Goal: Transaction & Acquisition: Purchase product/service

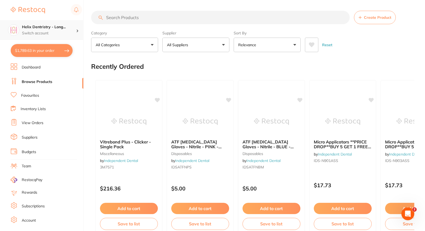
click at [71, 29] on h4 "Helix Dentristry - Long..." at bounding box center [49, 26] width 54 height 5
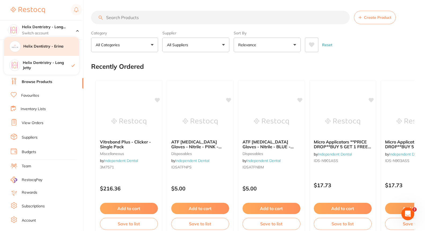
click at [50, 49] on div "Helix Dentistry - Erina" at bounding box center [41, 46] width 75 height 19
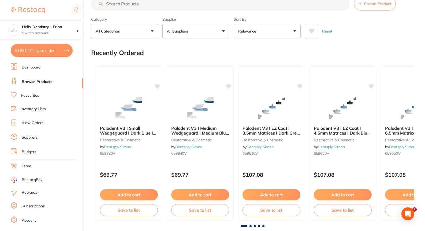
scroll to position [92, 0]
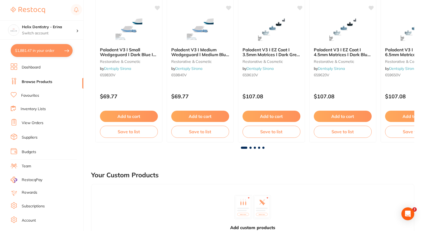
click at [56, 47] on button "$1,881.47 in your order" at bounding box center [42, 50] width 62 height 13
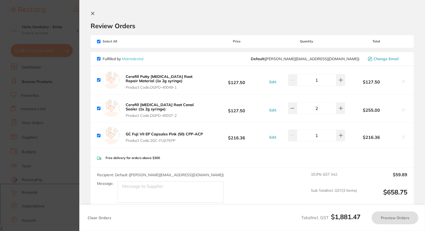
checkbox input "true"
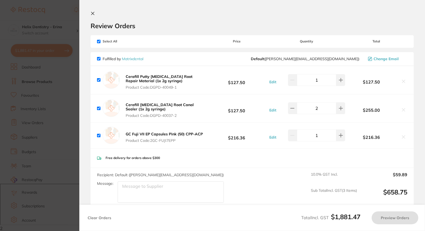
checkbox input "true"
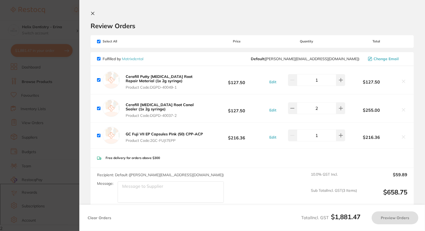
checkbox input "true"
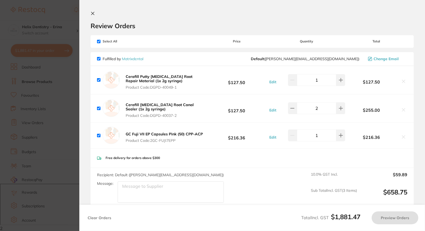
checkbox input "true"
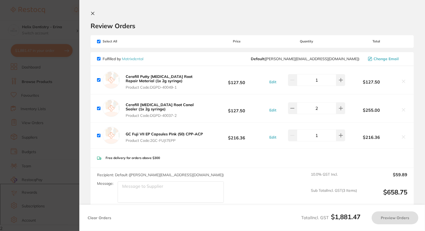
checkbox input "true"
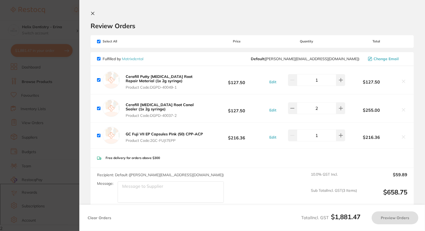
checkbox input "true"
click at [71, 80] on section "Update RRP Set your pre negotiated price for this item. Item Agreed RRP (excl. …" at bounding box center [213, 115] width 427 height 231
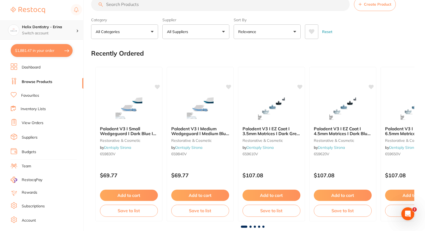
scroll to position [0, 0]
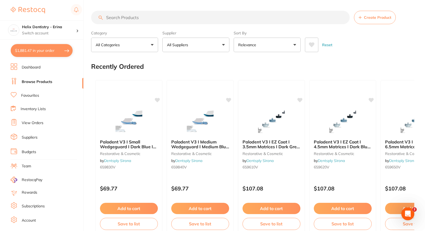
click at [24, 12] on img at bounding box center [28, 10] width 34 height 6
click at [141, 21] on input "search" at bounding box center [220, 17] width 259 height 13
type input "endosequence"
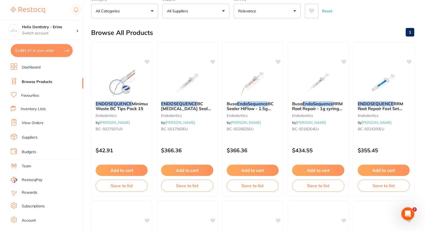
scroll to position [33, 0]
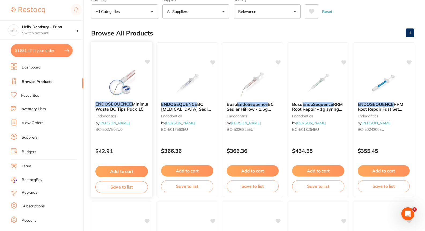
click at [121, 76] on img at bounding box center [121, 83] width 35 height 27
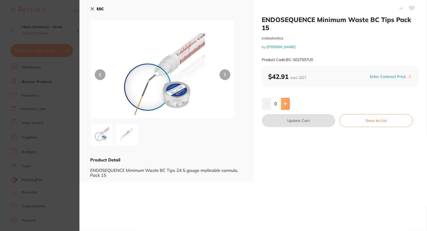
click at [284, 105] on icon at bounding box center [285, 103] width 4 height 4
type input "1"
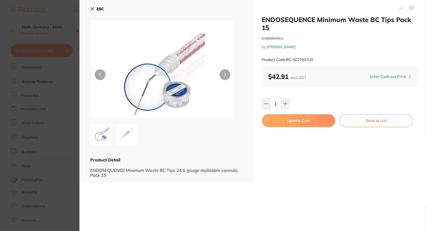
click at [294, 119] on button "Update Cart" at bounding box center [298, 120] width 73 height 13
checkbox input "false"
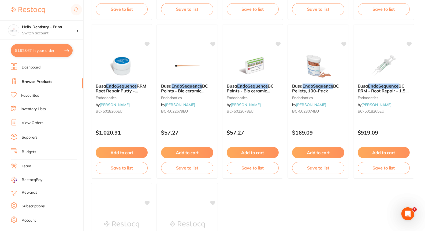
scroll to position [210, 0]
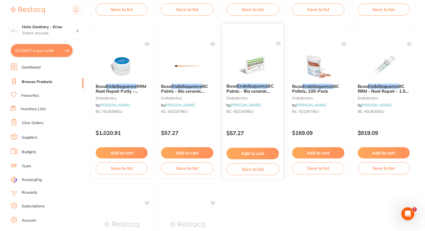
click at [253, 61] on img at bounding box center [252, 65] width 35 height 27
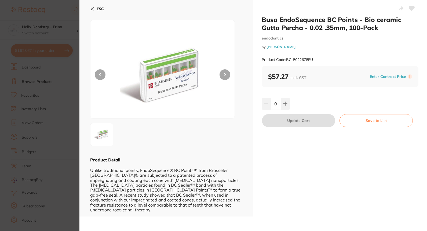
click at [226, 76] on button at bounding box center [224, 74] width 11 height 11
click at [410, 5] on button at bounding box center [411, 8] width 13 height 13
click at [62, 95] on section "Busa EndoSequence BC Points - Bio ceramic Gutta Percha - 0.02 .35mm, 100-Pack e…" at bounding box center [213, 115] width 427 height 231
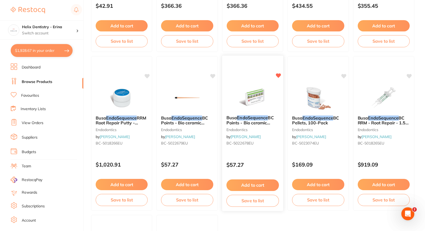
scroll to position [178, 0]
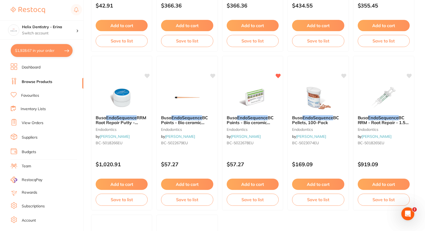
click at [53, 45] on button "$1,928.67 in your order" at bounding box center [42, 50] width 62 height 13
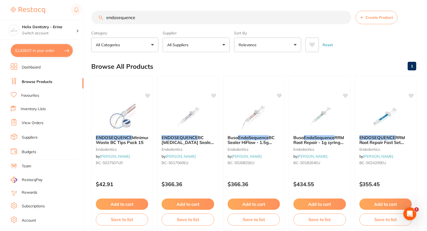
checkbox input "true"
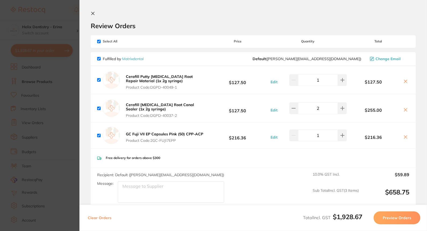
checkbox input "true"
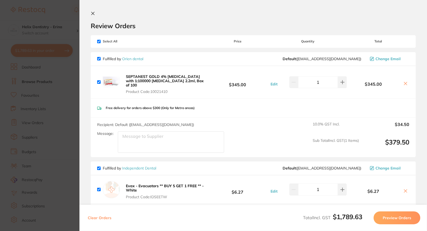
checkbox input "true"
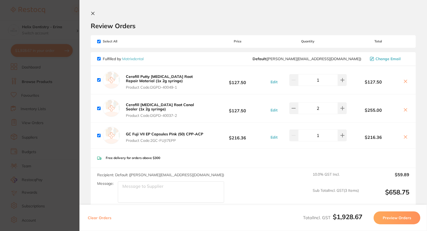
checkbox input "true"
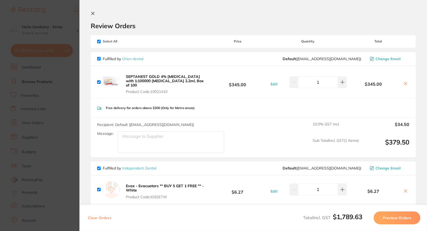
checkbox input "true"
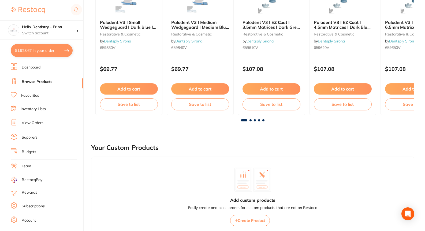
click at [42, 110] on link "Inventory Lists" at bounding box center [33, 108] width 25 height 5
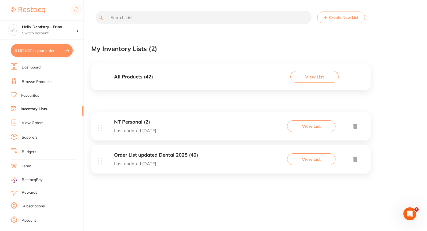
click at [38, 50] on button "$1,928.67 in your order" at bounding box center [42, 50] width 62 height 13
checkbox input "true"
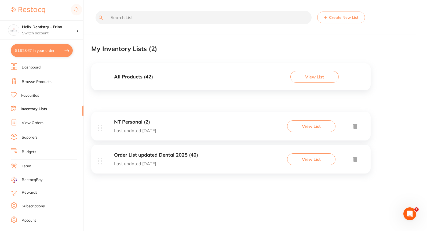
checkbox input "true"
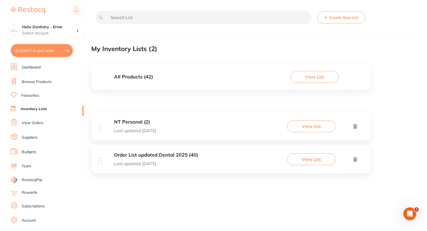
checkbox input "true"
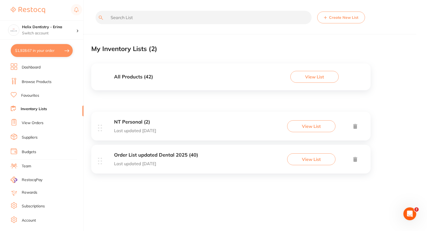
checkbox input "true"
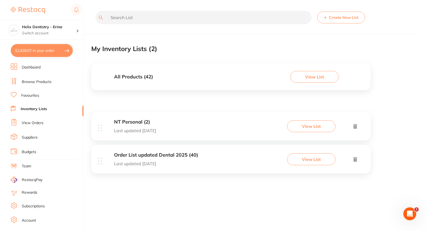
checkbox input "true"
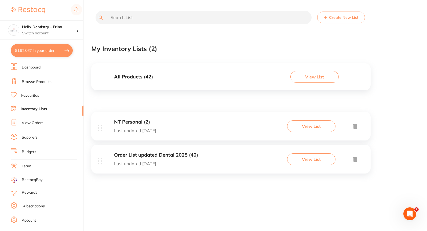
checkbox input "true"
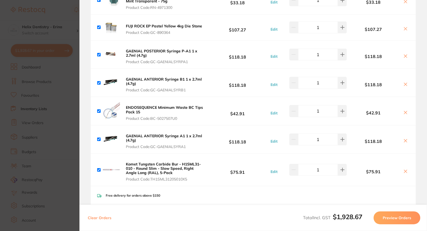
scroll to position [518, 0]
click at [407, 110] on button at bounding box center [405, 113] width 8 height 6
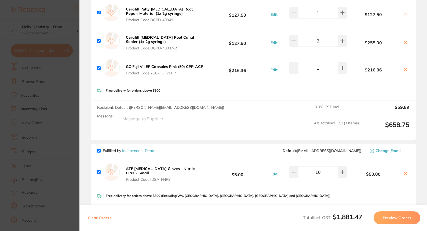
scroll to position [0, 0]
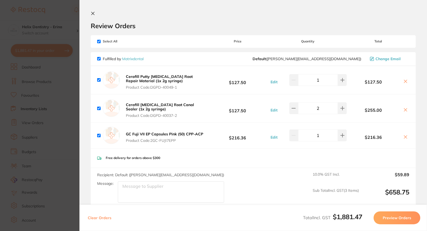
click at [54, 104] on section "Update RRP Set your pre negotiated price for this item. Item Agreed RRP (excl. …" at bounding box center [213, 115] width 427 height 231
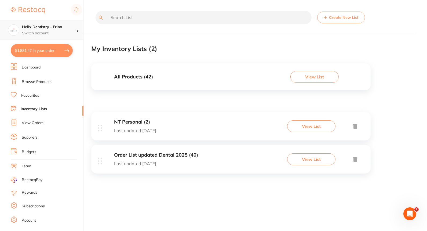
click at [61, 25] on h4 "Helix Dentistry - Erina" at bounding box center [49, 26] width 54 height 5
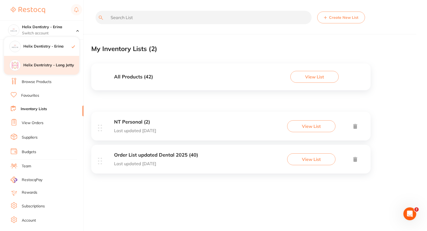
click at [46, 65] on h4 "Helix Dentristry - Long Jetty" at bounding box center [51, 64] width 56 height 5
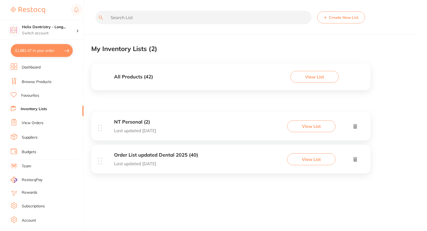
checkbox input "false"
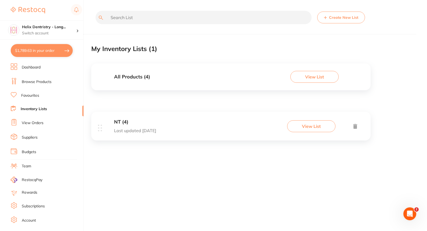
click at [50, 50] on button "$1,789.63 in your order" at bounding box center [42, 50] width 62 height 13
checkbox input "true"
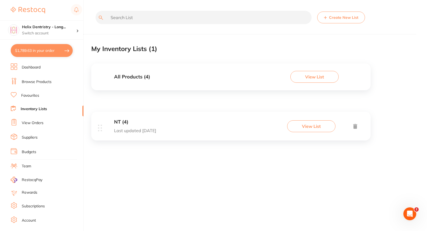
checkbox input "true"
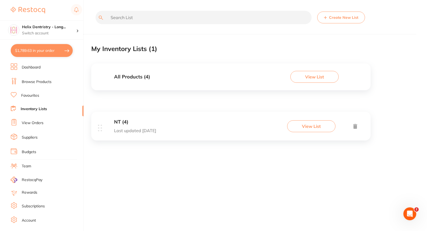
checkbox input "true"
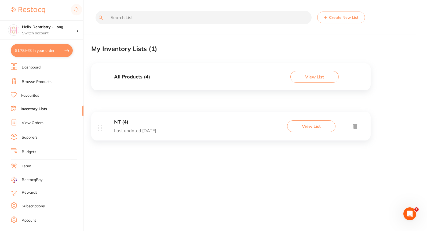
checkbox input "true"
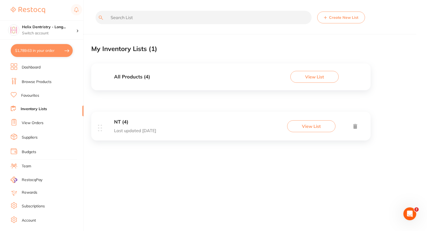
checkbox input "true"
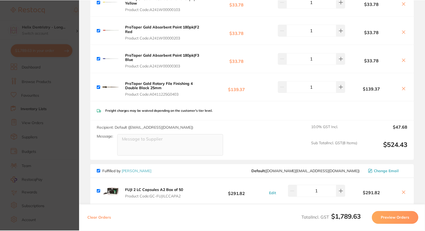
scroll to position [409, 0]
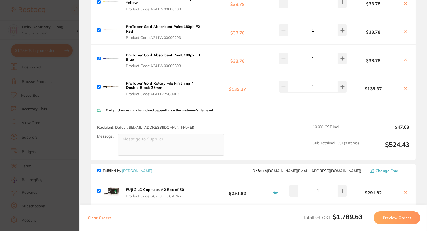
click at [65, 110] on section "Update RRP Set your pre negotiated price for this item. Item Agreed RRP (excl. …" at bounding box center [213, 115] width 427 height 231
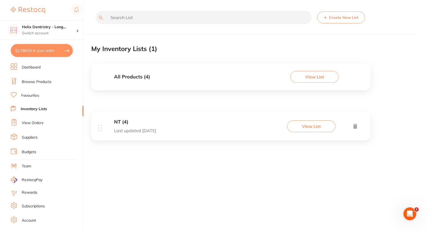
click at [123, 13] on input "text" at bounding box center [203, 17] width 216 height 13
type input "trunatomy"
click at [38, 79] on link "Browse Products" at bounding box center [37, 81] width 30 height 5
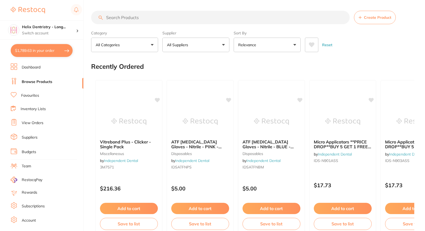
click at [113, 18] on input "search" at bounding box center [220, 17] width 259 height 13
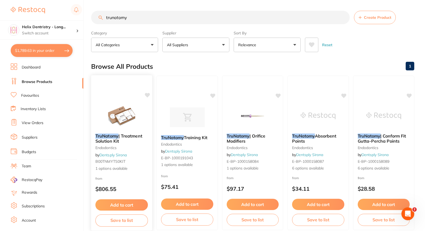
click at [127, 117] on img at bounding box center [121, 115] width 35 height 27
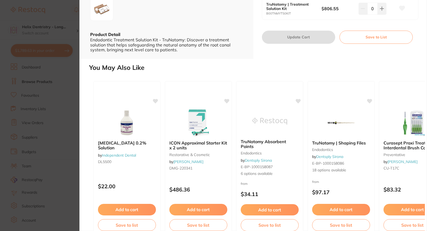
scroll to position [126, 0]
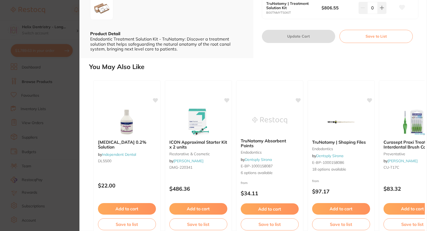
click at [64, 101] on section "TruNatomy | Treatment Solution Kit endodontics by Dentsply Sirona Product Code:…" at bounding box center [213, 115] width 427 height 231
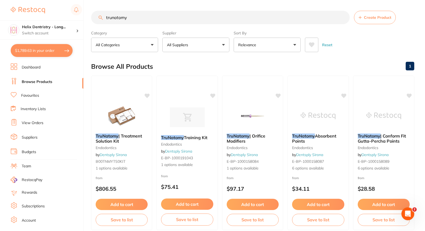
click at [125, 20] on input "trunatomy" at bounding box center [220, 17] width 259 height 13
type input "N"
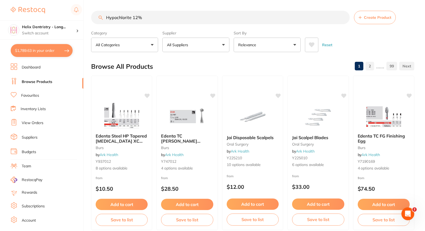
drag, startPoint x: 144, startPoint y: 17, endPoint x: 134, endPoint y: 17, distance: 9.9
click at [134, 17] on input "Hypochlorite 12%" at bounding box center [220, 17] width 259 height 13
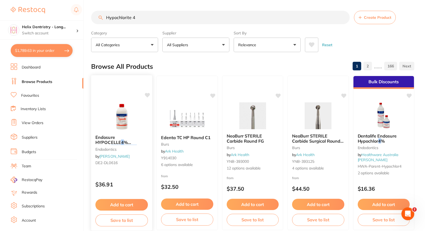
type input "Hypochlorite 4"
click at [127, 205] on button "Add to cart" at bounding box center [121, 205] width 53 height 12
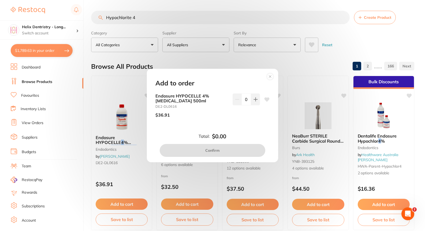
click at [255, 90] on div "Add to order Endosure HYPOCELLE 4% Sodium Hypochlorite 500ml DE2-DL0616 $36.91 …" at bounding box center [212, 115] width 131 height 93
click at [379, 131] on div "Add to order Endosure HYPOCELLE 4% Sodium Hypochlorite 500ml DE2-DL0616 $36.91 …" at bounding box center [212, 115] width 425 height 231
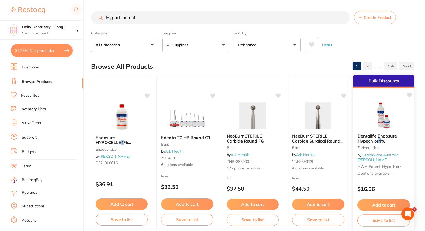
click at [384, 114] on img at bounding box center [383, 115] width 35 height 27
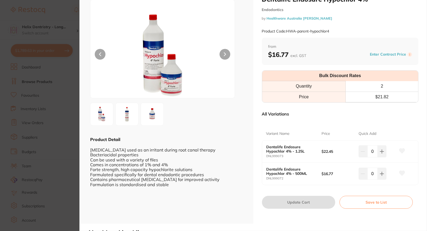
scroll to position [21, 0]
click at [383, 172] on button at bounding box center [381, 173] width 9 height 12
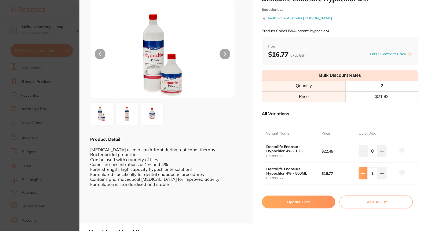
scroll to position [0, 0]
click at [360, 169] on button at bounding box center [362, 173] width 9 height 12
type input "0"
click at [380, 152] on button at bounding box center [381, 151] width 9 height 12
type input "1"
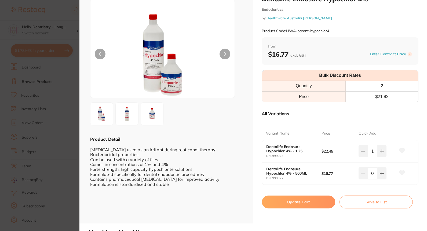
click at [317, 198] on button "Update Cart" at bounding box center [298, 201] width 73 height 13
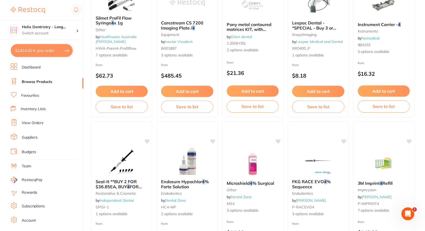
scroll to position [591, 0]
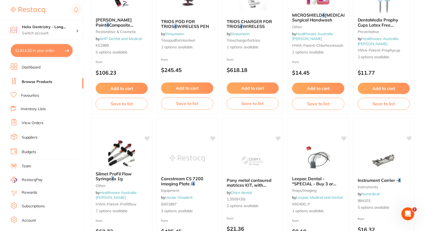
click at [61, 51] on button "$1,814.33 in your order" at bounding box center [42, 50] width 62 height 13
checkbox input "true"
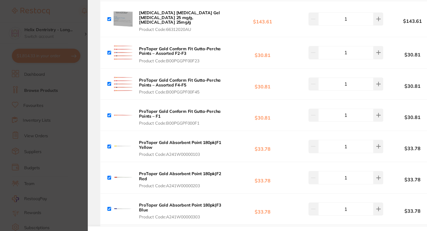
scroll to position [323, 0]
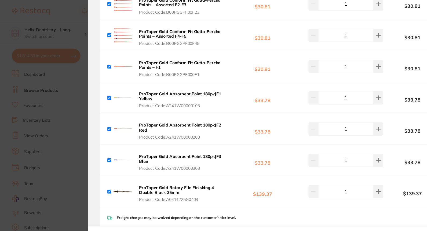
click at [66, 77] on section "Update RRP Set your pre negotiated price for this item. Item Agreed RRP (excl. …" at bounding box center [213, 115] width 427 height 231
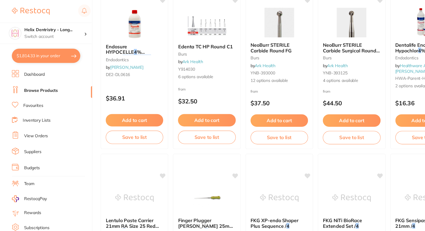
scroll to position [0, 0]
